Goal: Task Accomplishment & Management: Use online tool/utility

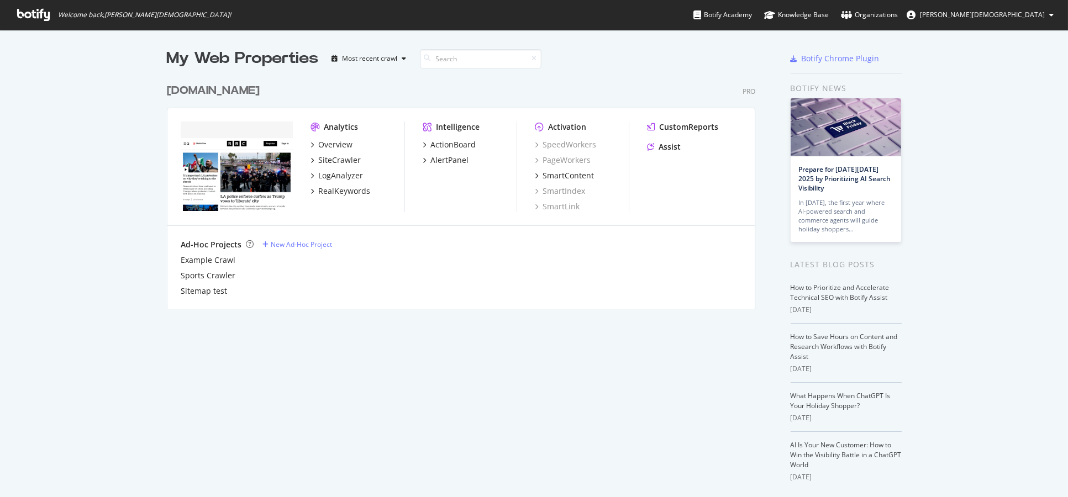
scroll to position [488, 1049]
click at [329, 160] on div "SiteCrawler" at bounding box center [339, 160] width 43 height 11
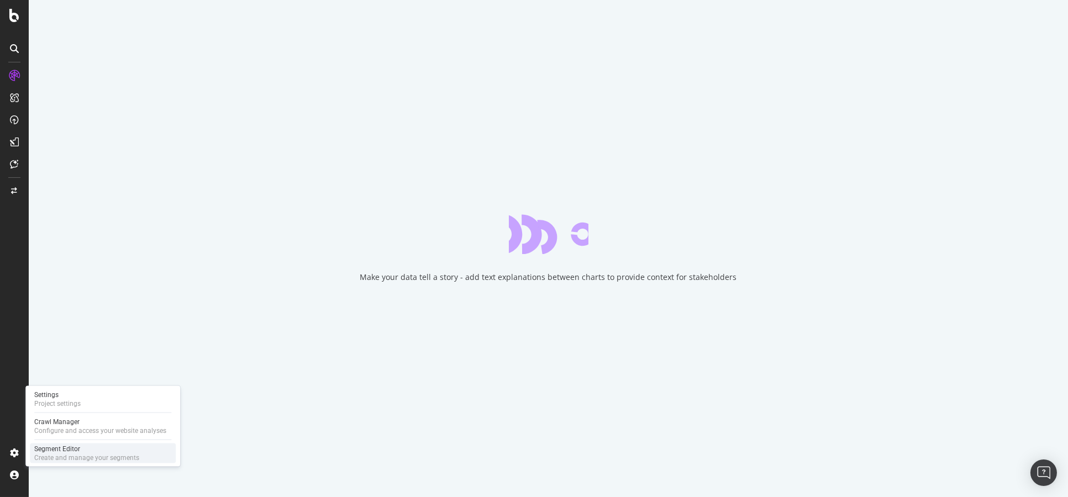
click at [70, 454] on div "Create and manage your segments" at bounding box center [86, 458] width 105 height 9
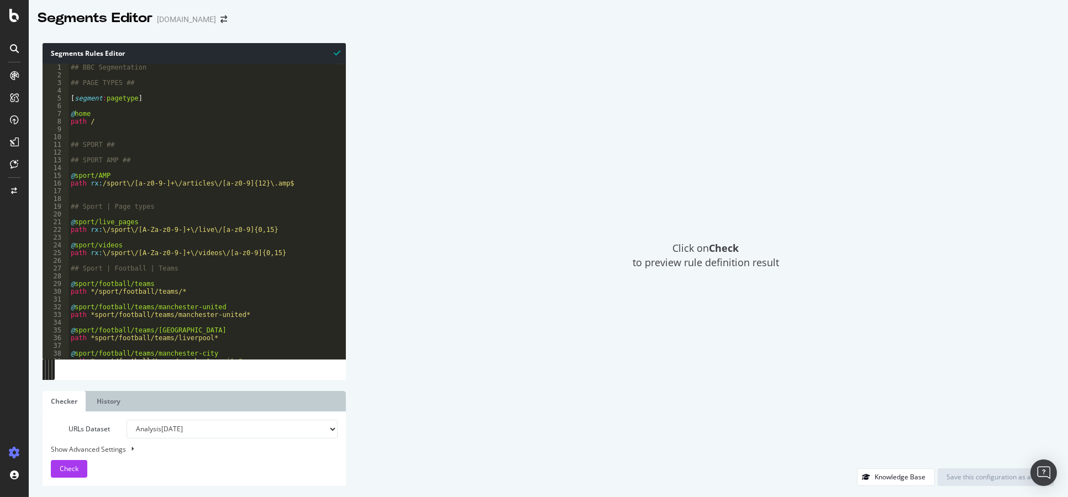
type textarea "@home"
click at [152, 117] on div "## BBC Segmentation ## PAGE TYPES ## [ segment : pagetype ] @ home path / ## SP…" at bounding box center [213, 215] width 288 height 302
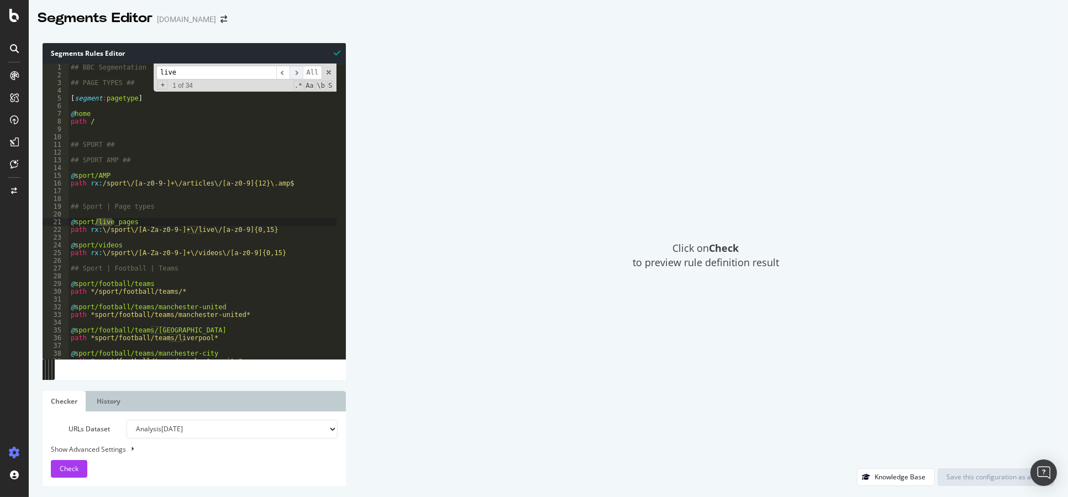
type input "live"
click at [294, 73] on span "​" at bounding box center [295, 73] width 13 height 14
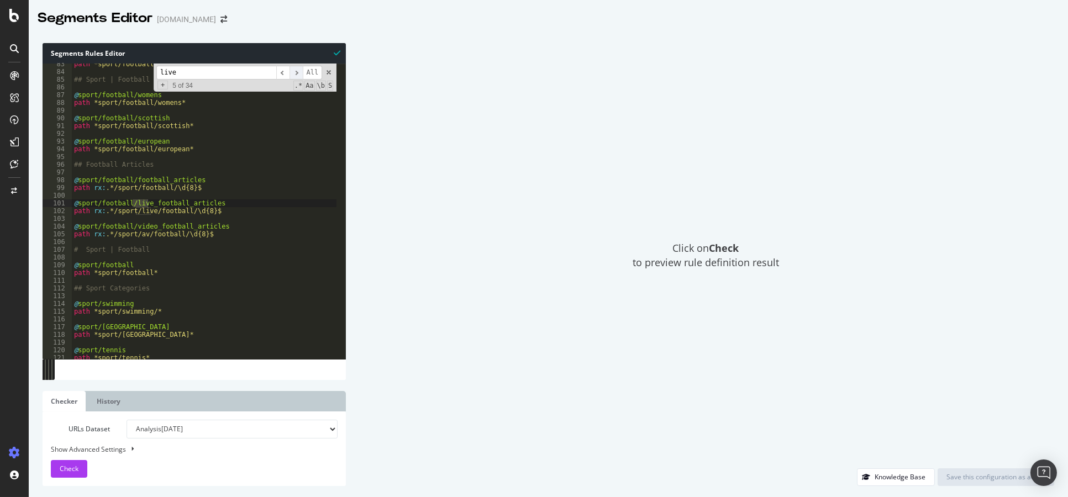
scroll to position [587, 0]
click at [294, 73] on span "​" at bounding box center [295, 73] width 13 height 14
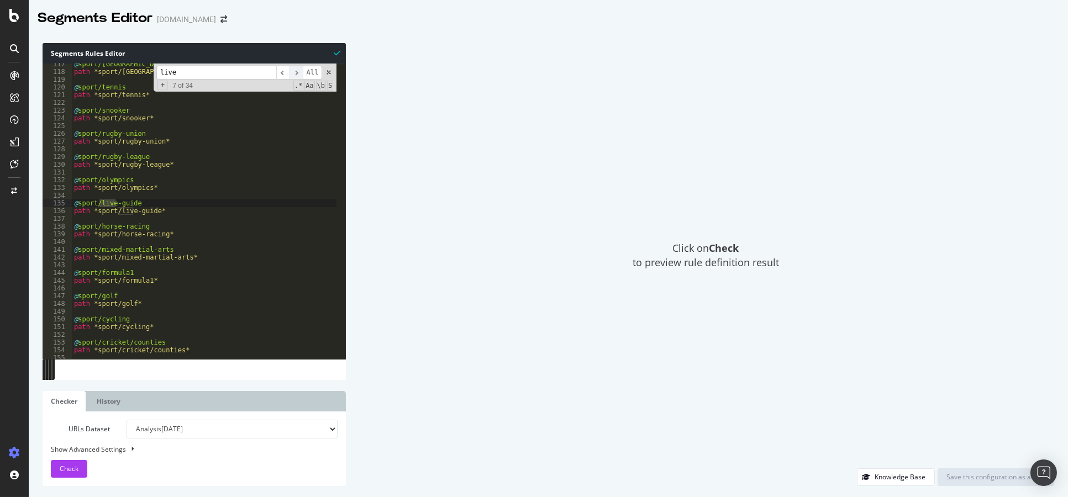
scroll to position [830, 0]
click at [294, 73] on span "​" at bounding box center [295, 73] width 13 height 14
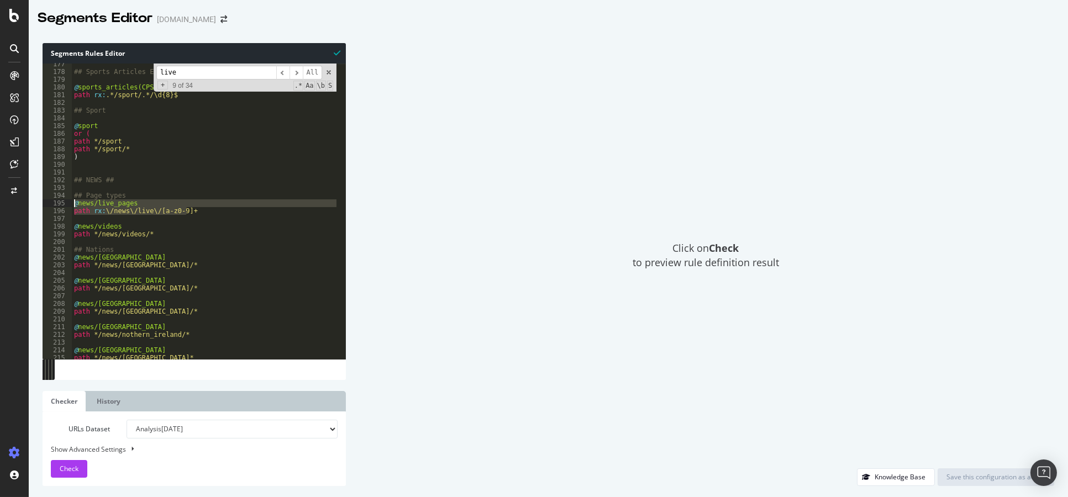
drag, startPoint x: 195, startPoint y: 212, endPoint x: 71, endPoint y: 204, distance: 124.5
click at [71, 204] on div "path rx:\/news\/live\/[a-z0-9]+ 177 178 179 180 181 182 183 184 185 186 187 188…" at bounding box center [194, 212] width 303 height 296
type textarea "@news/live_pages path rx:\/news\/live\/[a-z0-9]+"
click at [297, 75] on span "​" at bounding box center [295, 73] width 13 height 14
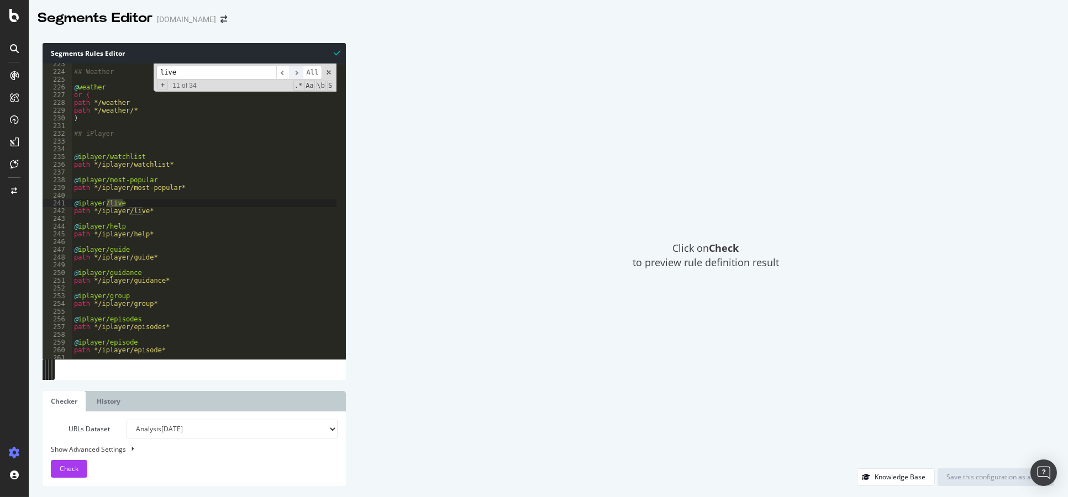
scroll to position [1585, 0]
click at [297, 75] on span "​" at bounding box center [295, 73] width 13 height 14
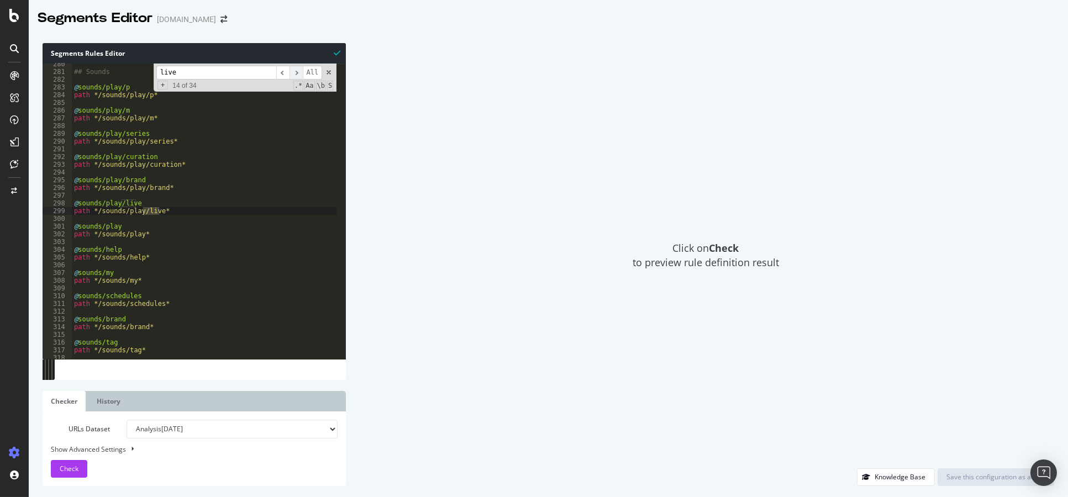
click at [297, 75] on span "​" at bounding box center [295, 73] width 13 height 14
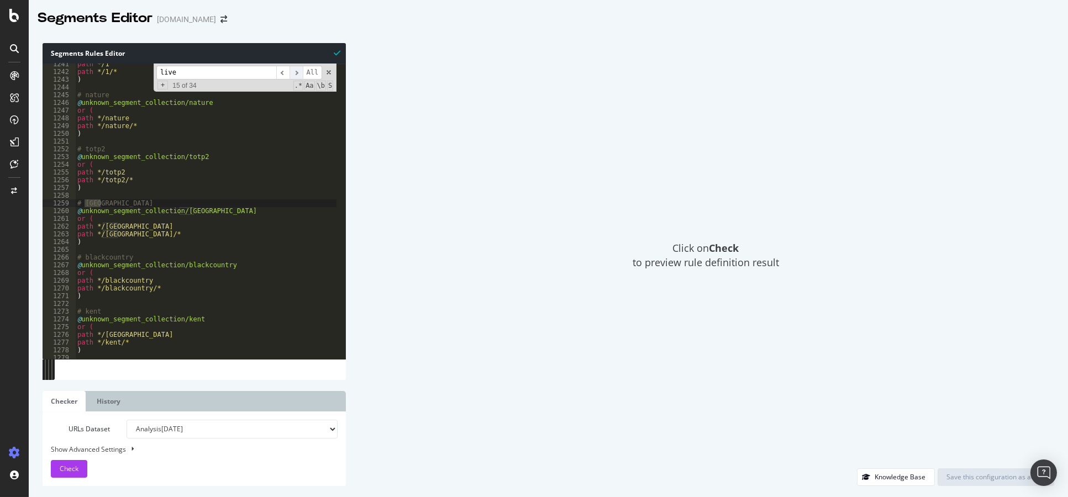
click at [297, 75] on span "​" at bounding box center [295, 73] width 13 height 14
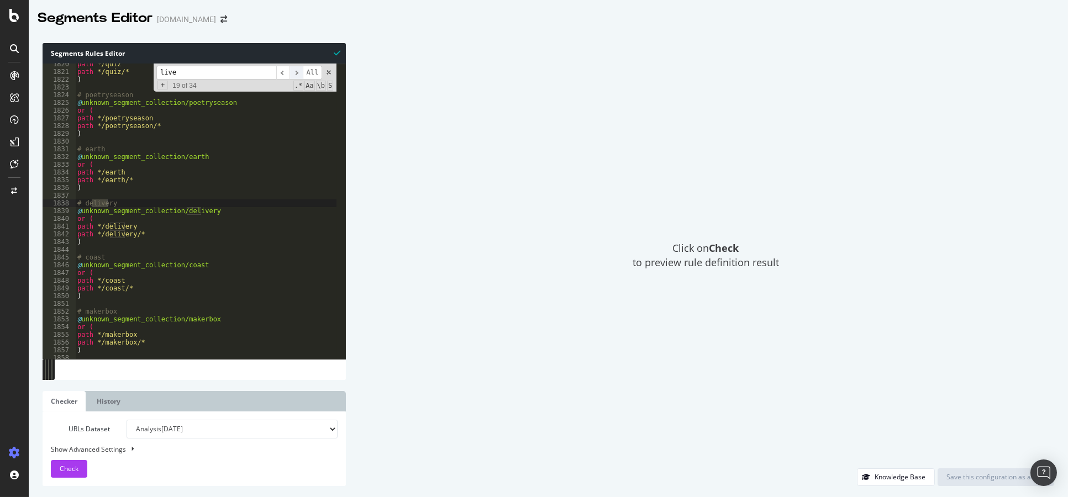
click at [297, 75] on span "​" at bounding box center [295, 73] width 13 height 14
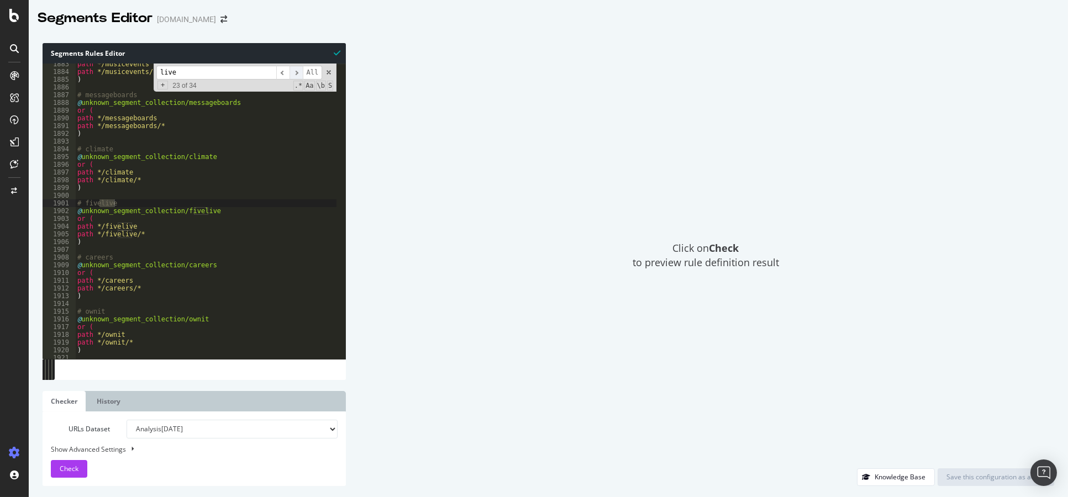
click at [297, 75] on span "​" at bounding box center [295, 73] width 13 height 14
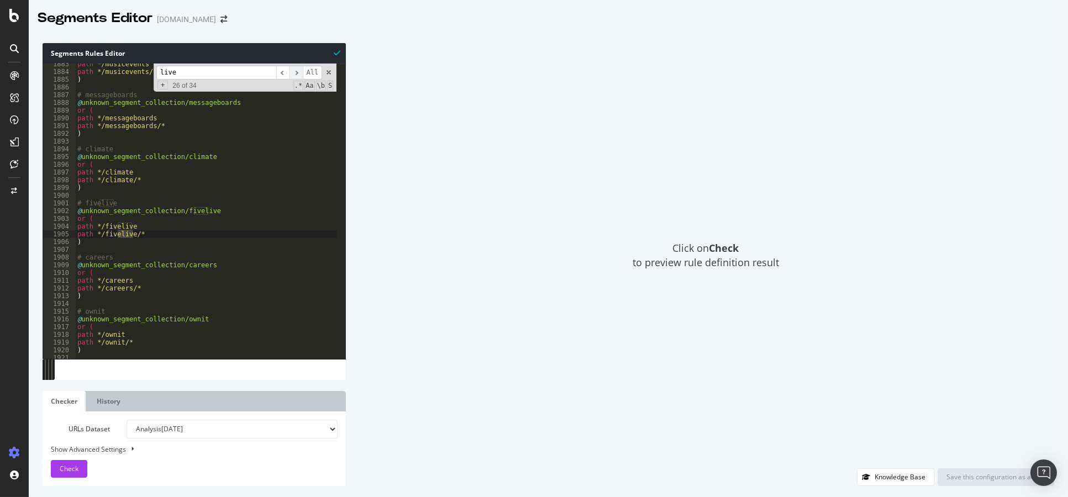
click at [297, 75] on span "​" at bounding box center [295, 73] width 13 height 14
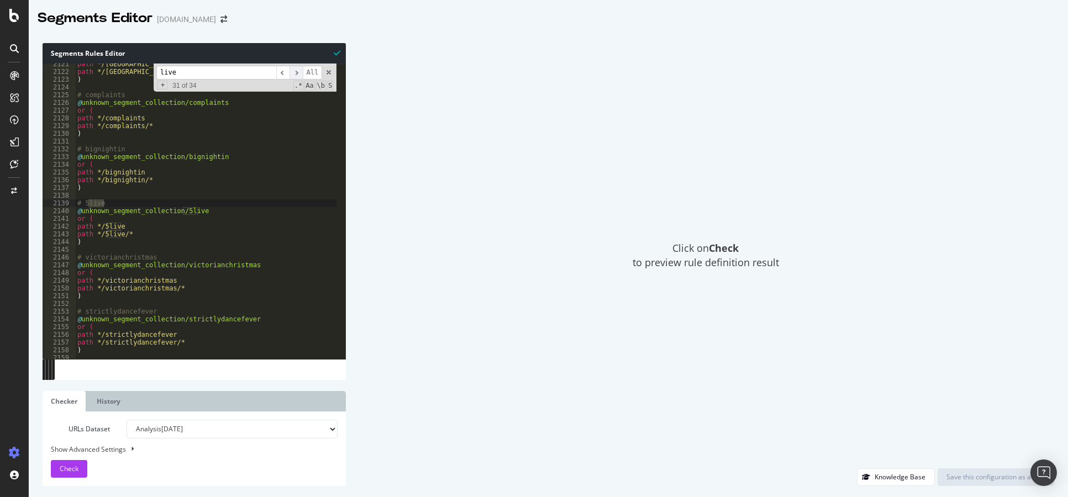
click at [297, 75] on span "​" at bounding box center [295, 73] width 13 height 14
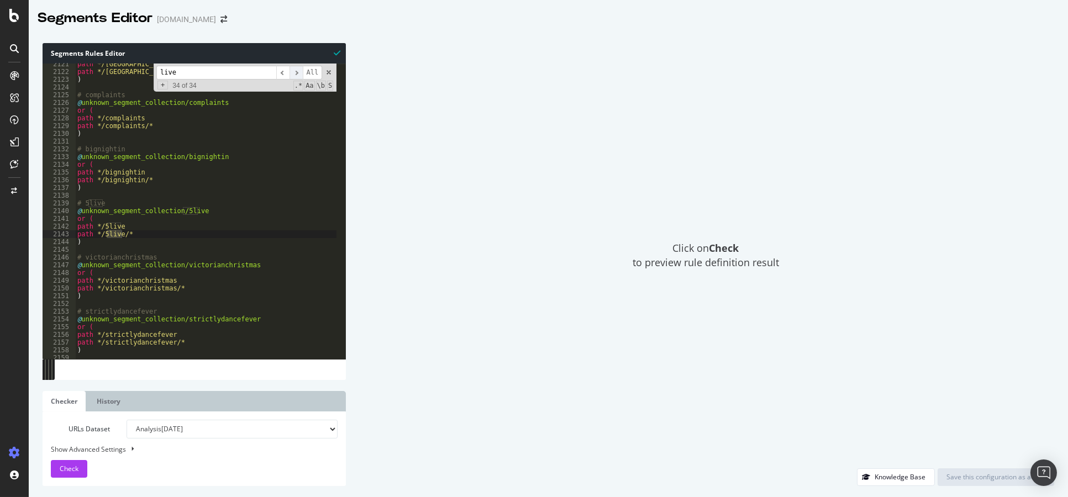
click at [297, 75] on span "​" at bounding box center [295, 73] width 13 height 14
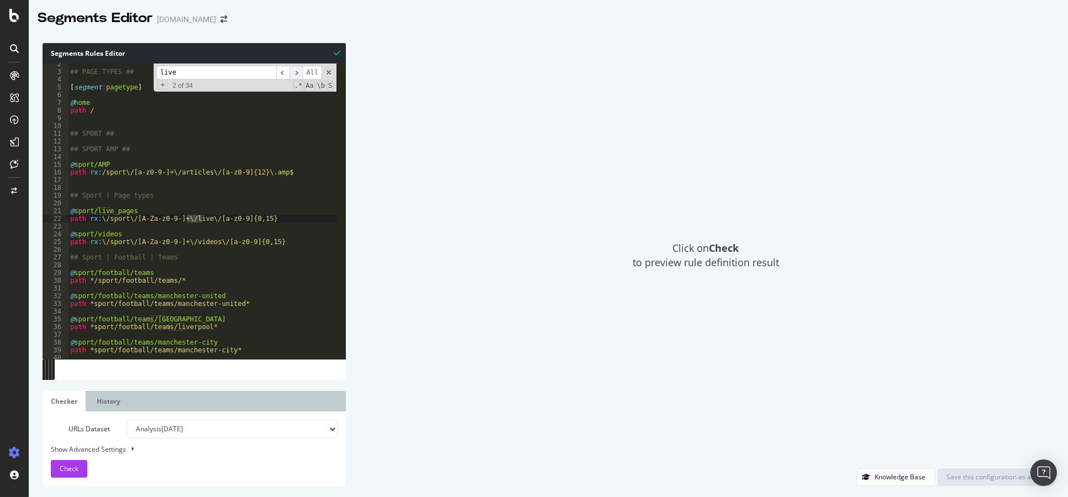
click at [297, 75] on span "​" at bounding box center [295, 73] width 13 height 14
